Goal: Information Seeking & Learning: Find contact information

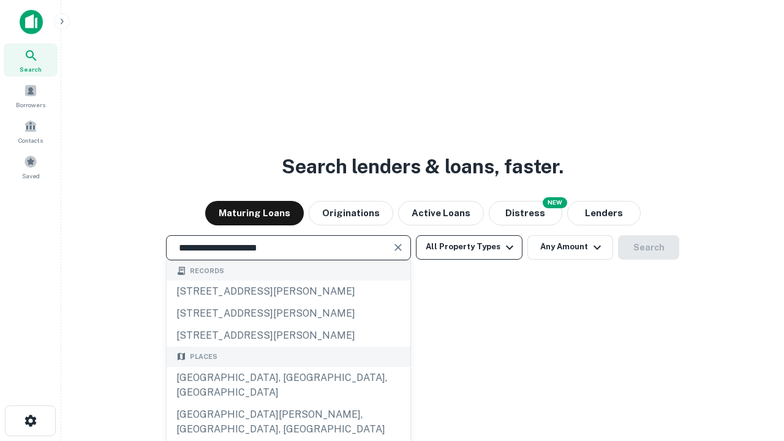
click at [288, 403] on div "Santa Monica, CA, USA" at bounding box center [289, 385] width 244 height 37
click at [469, 247] on button "All Property Types" at bounding box center [469, 247] width 107 height 24
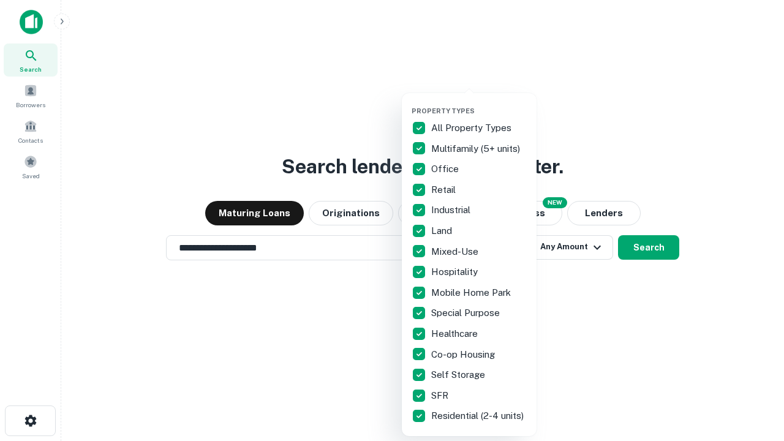
type input "**********"
click at [479, 103] on button "button" at bounding box center [478, 103] width 135 height 1
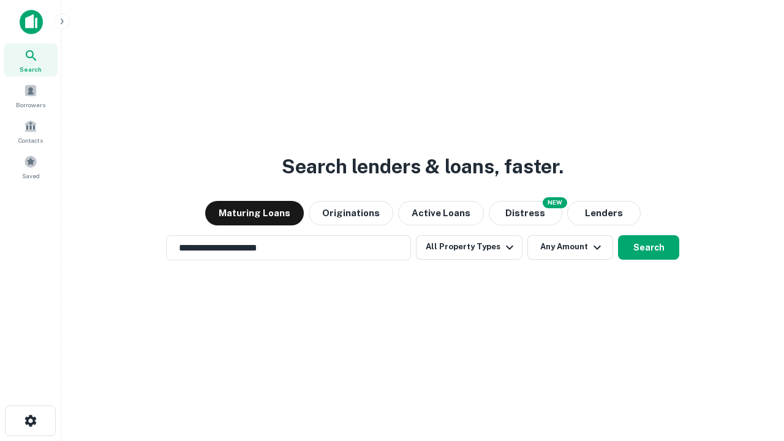
scroll to position [19, 0]
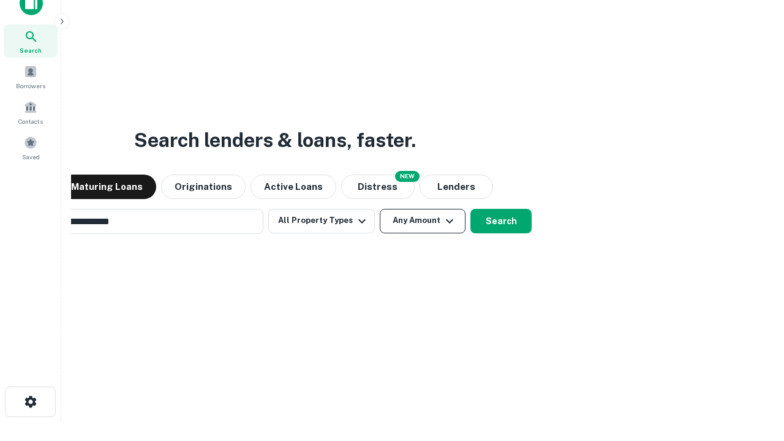
click at [380, 209] on button "Any Amount" at bounding box center [423, 221] width 86 height 24
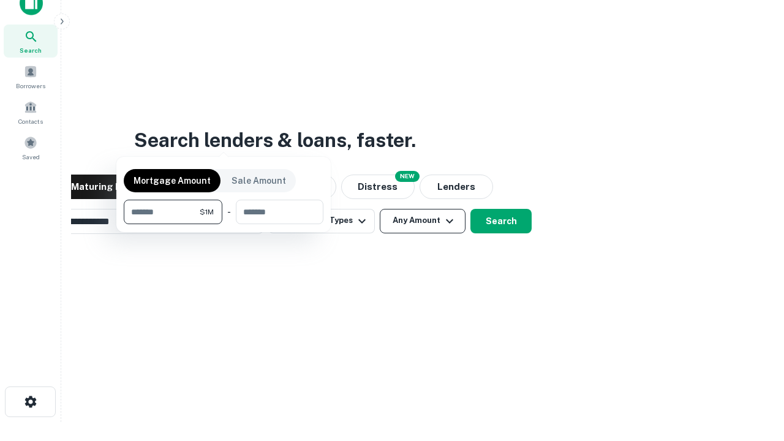
scroll to position [20, 0]
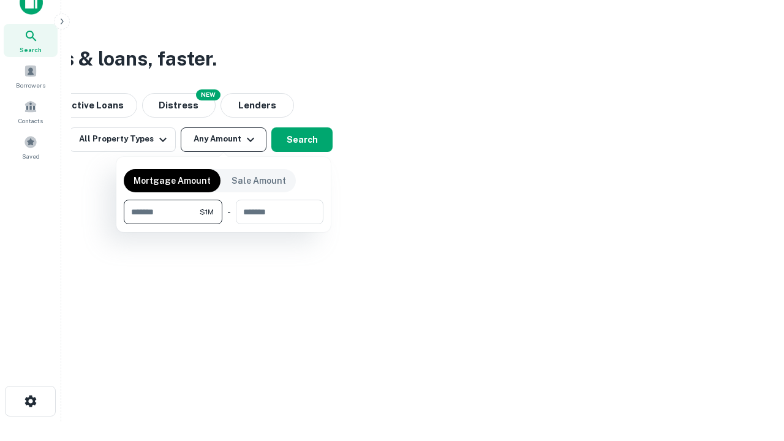
type input "*******"
click at [223, 224] on button "button" at bounding box center [224, 224] width 200 height 1
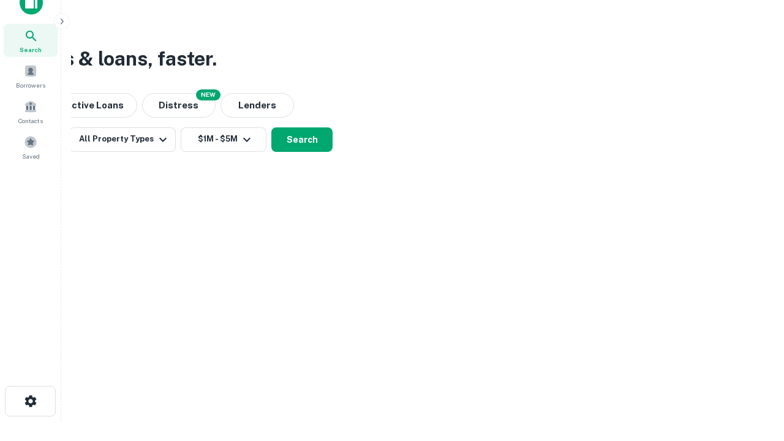
scroll to position [19, 0]
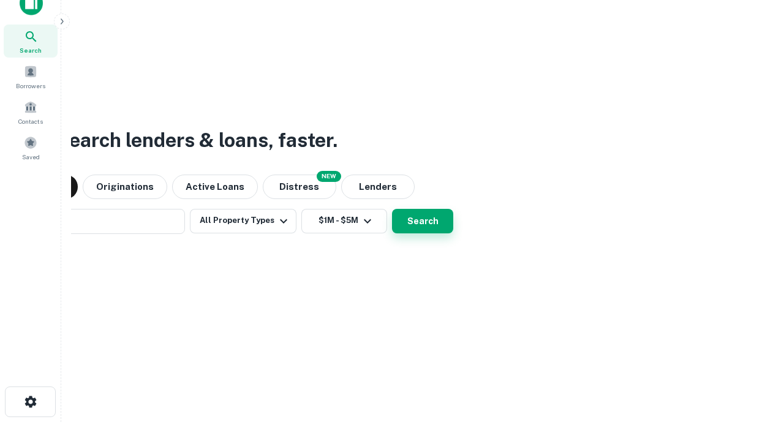
click at [392, 209] on button "Search" at bounding box center [422, 221] width 61 height 24
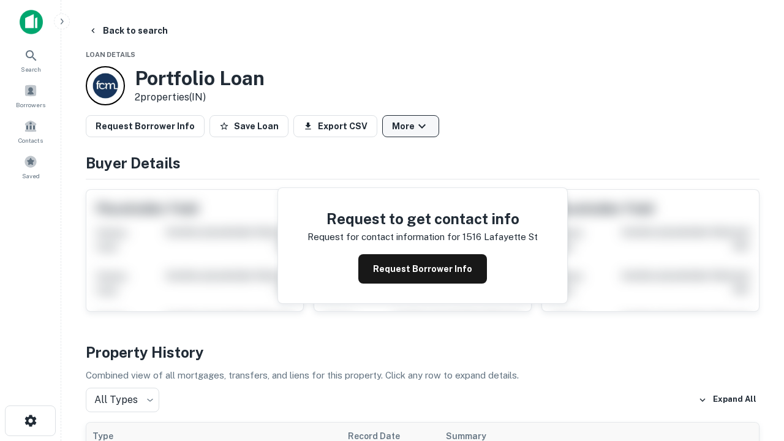
click at [410, 126] on button "More" at bounding box center [410, 126] width 57 height 22
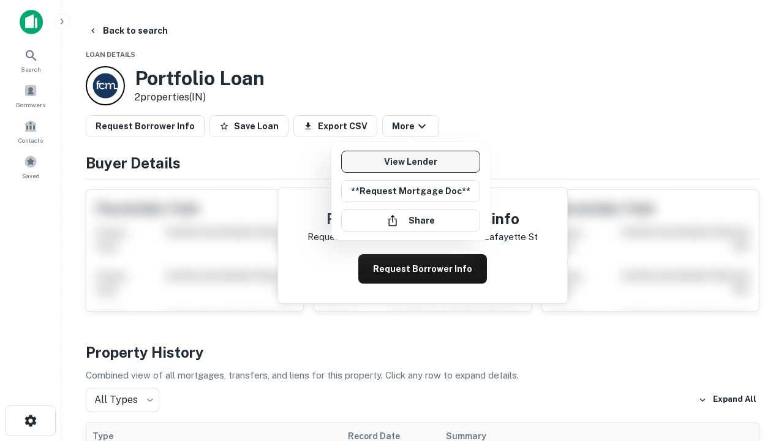
click at [410, 162] on link "View Lender" at bounding box center [410, 162] width 139 height 22
